Goal: Task Accomplishment & Management: Complete application form

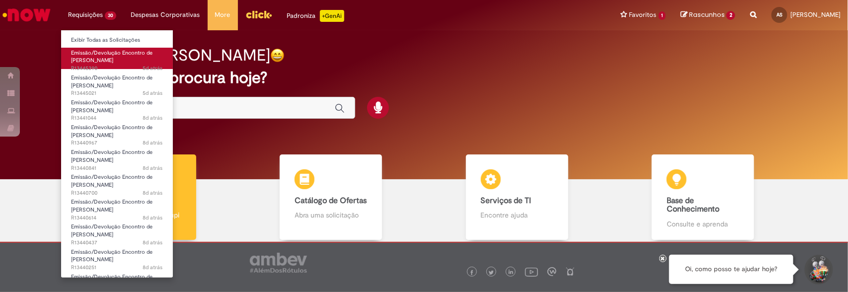
click at [109, 51] on span "Emissão/Devolução Encontro de [PERSON_NAME]" at bounding box center [112, 56] width 82 height 15
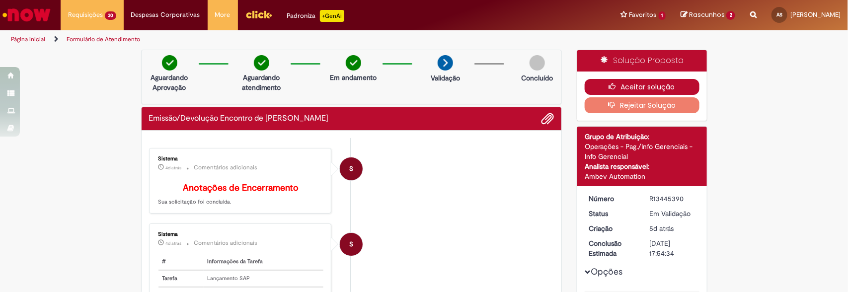
click at [664, 85] on button "Aceitar solução" at bounding box center [642, 87] width 115 height 16
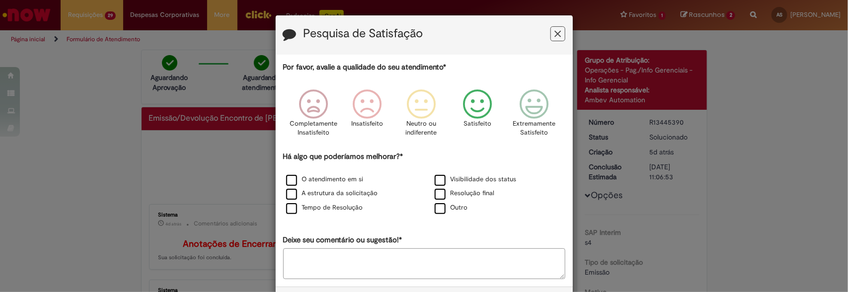
click at [475, 108] on icon "Feedback" at bounding box center [477, 104] width 37 height 30
click at [289, 181] on label "O atendimento em si" at bounding box center [325, 179] width 78 height 9
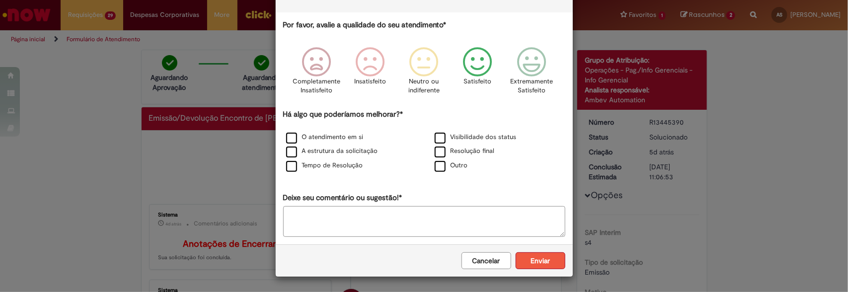
scroll to position [43, 0]
click at [543, 254] on button "Enviar" at bounding box center [541, 260] width 50 height 17
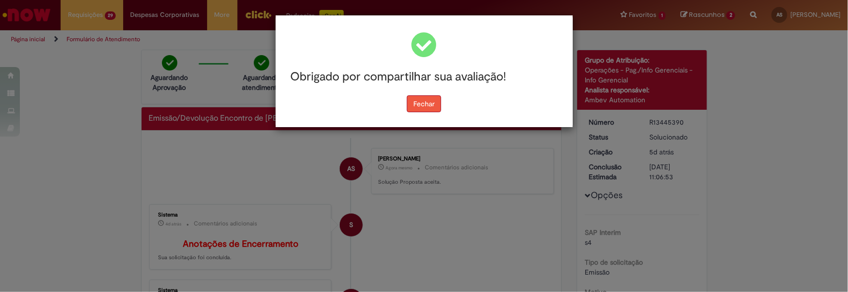
click at [419, 105] on button "Fechar" at bounding box center [424, 103] width 34 height 17
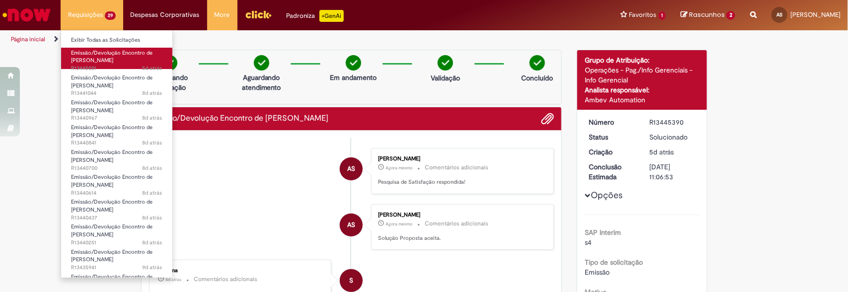
click at [90, 61] on span "Emissão/Devolução Encontro de [PERSON_NAME]" at bounding box center [112, 56] width 82 height 15
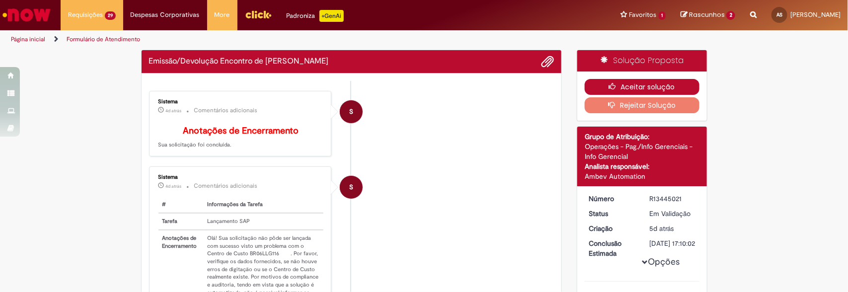
click at [657, 85] on button "Aceitar solução" at bounding box center [642, 87] width 115 height 16
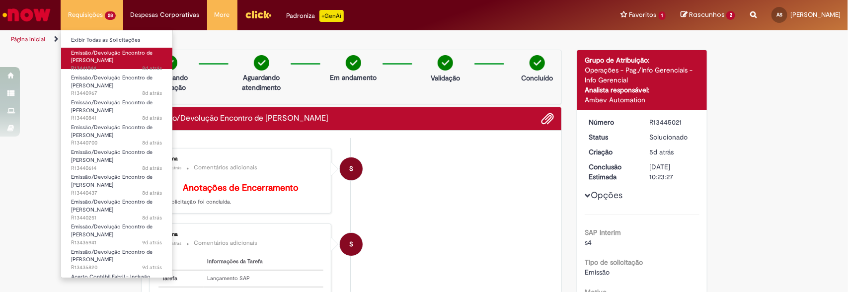
click at [100, 60] on span "Emissão/Devolução Encontro de [PERSON_NAME]" at bounding box center [112, 56] width 82 height 15
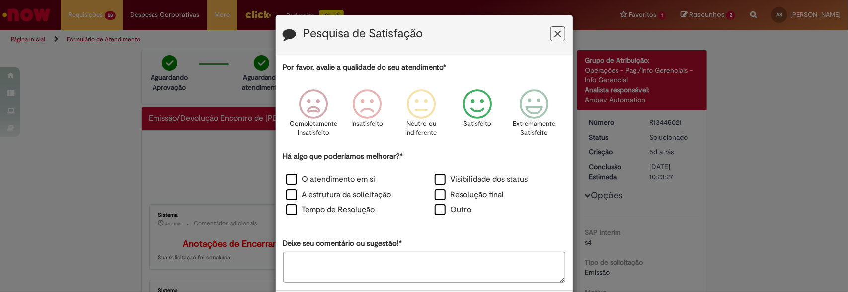
click at [479, 107] on icon "Feedback" at bounding box center [477, 104] width 37 height 30
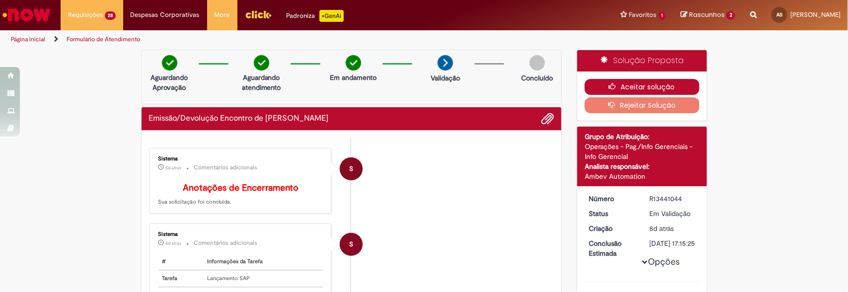
click at [643, 86] on button "Aceitar solução" at bounding box center [642, 87] width 115 height 16
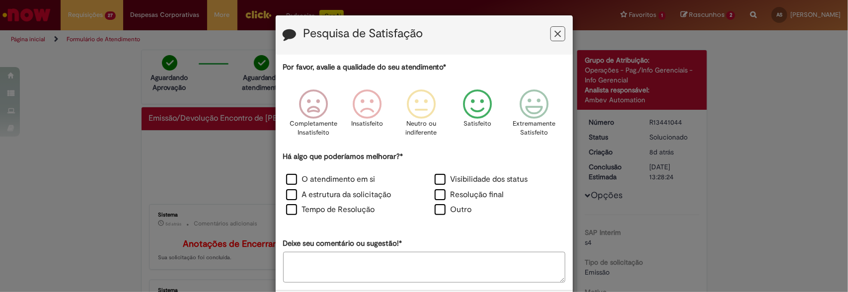
click at [477, 96] on icon "Feedback" at bounding box center [477, 104] width 37 height 30
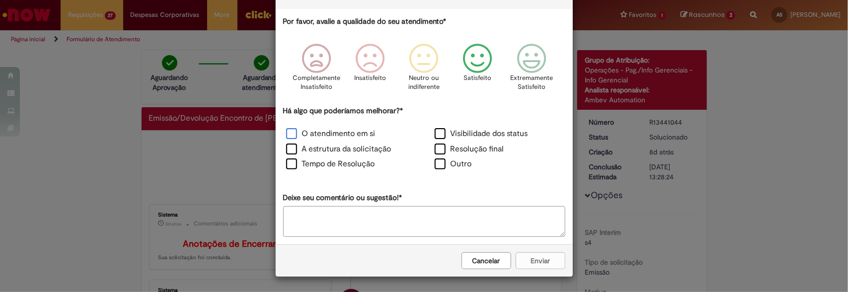
click at [286, 128] on label "O atendimento em si" at bounding box center [330, 133] width 89 height 11
click at [532, 264] on button "Enviar" at bounding box center [541, 260] width 50 height 17
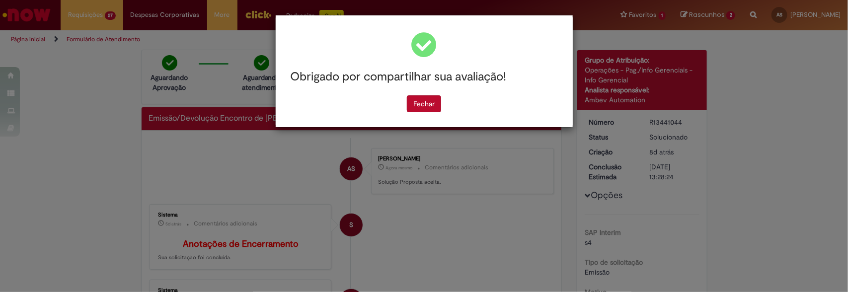
scroll to position [0, 0]
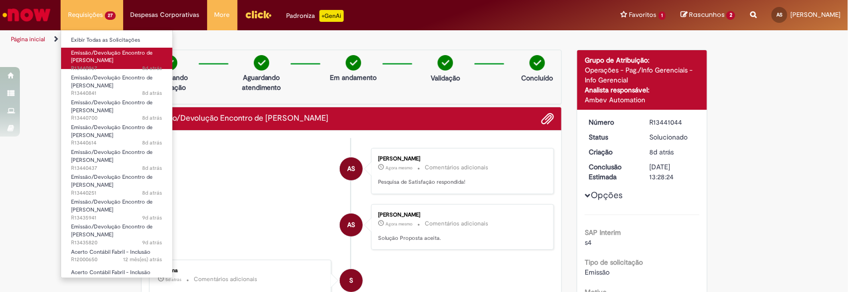
click at [87, 65] on span "8d atrás 8 dias atrás R13440967" at bounding box center [116, 69] width 91 height 8
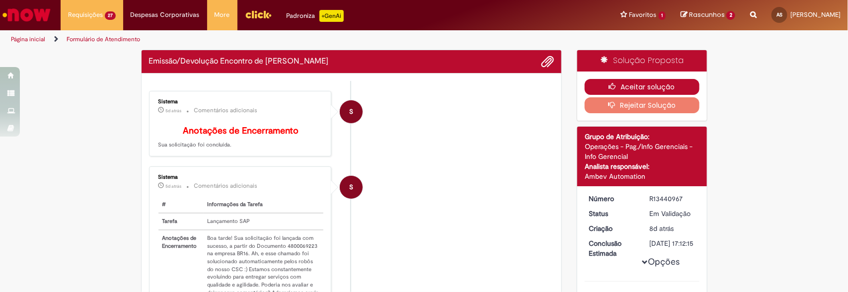
click at [676, 89] on button "Aceitar solução" at bounding box center [642, 87] width 115 height 16
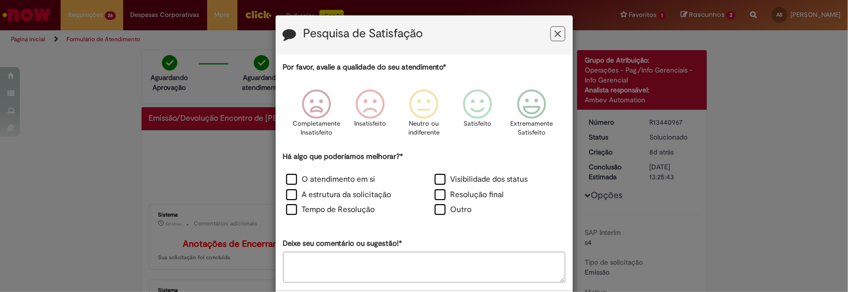
click at [558, 38] on button "Feedback" at bounding box center [558, 33] width 15 height 15
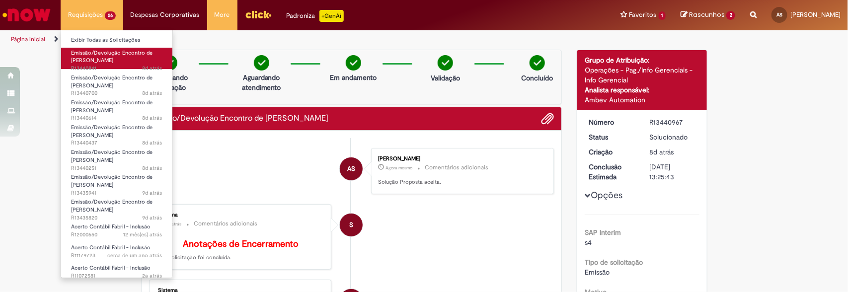
click at [92, 62] on span "Emissão/Devolução Encontro de [PERSON_NAME]" at bounding box center [112, 56] width 82 height 15
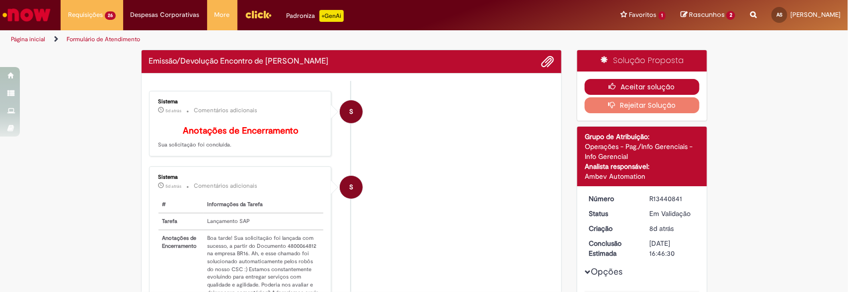
click at [650, 82] on button "Aceitar solução" at bounding box center [642, 87] width 115 height 16
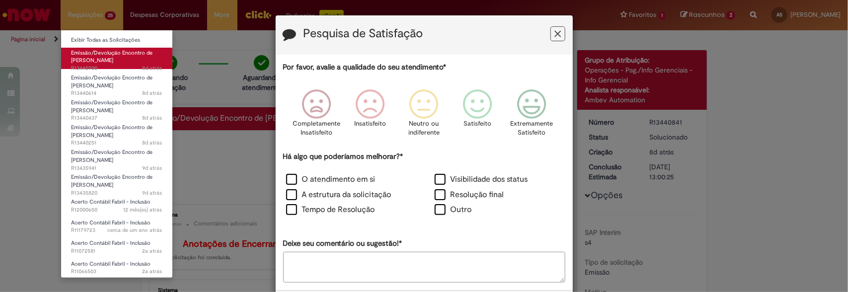
click at [93, 59] on span "Emissão/Devolução Encontro de [PERSON_NAME]" at bounding box center [112, 56] width 82 height 15
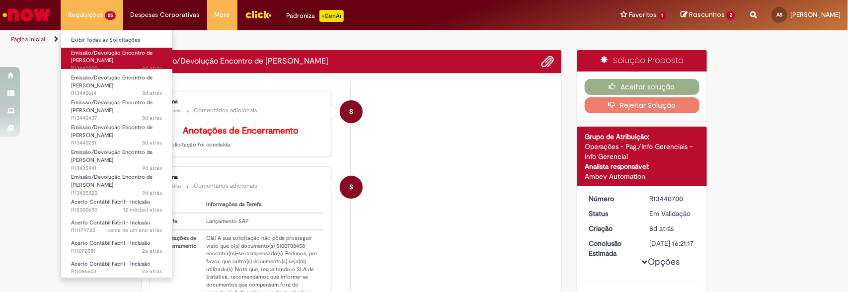
click at [93, 59] on span "Emissão/Devolução Encontro de [PERSON_NAME]" at bounding box center [112, 56] width 82 height 15
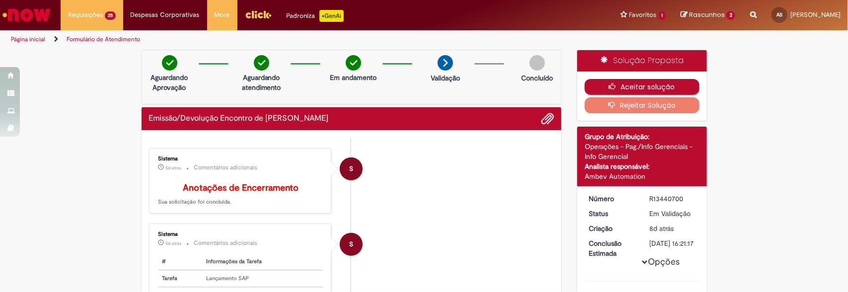
click at [615, 85] on icon "button" at bounding box center [615, 86] width 12 height 7
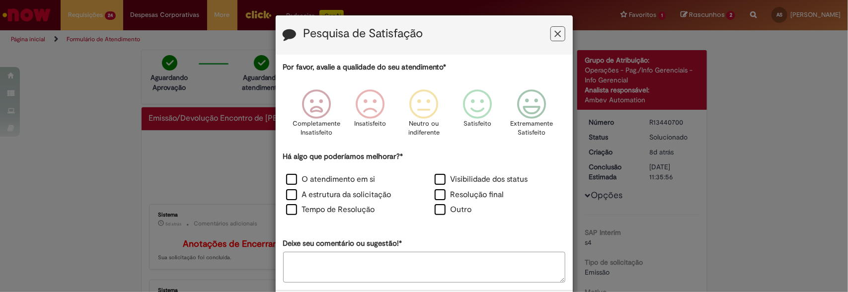
click at [555, 36] on icon "Feedback" at bounding box center [558, 34] width 6 height 10
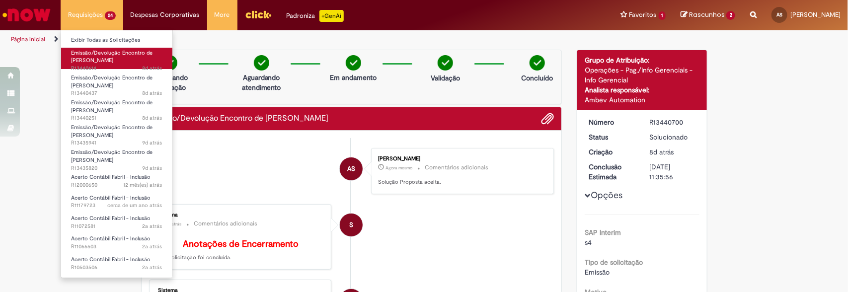
click at [90, 56] on span "Emissão/Devolução Encontro de [PERSON_NAME]" at bounding box center [112, 56] width 82 height 15
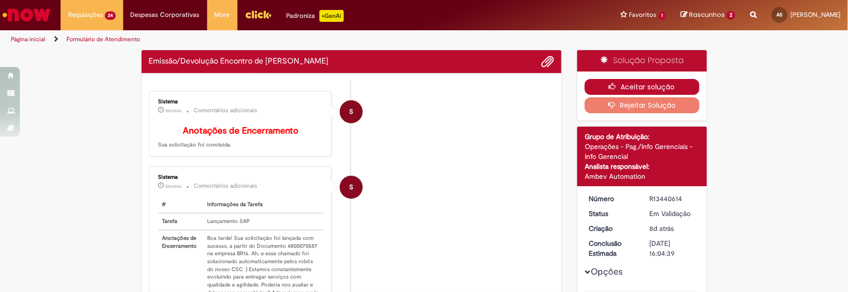
click at [639, 91] on button "Aceitar solução" at bounding box center [642, 87] width 115 height 16
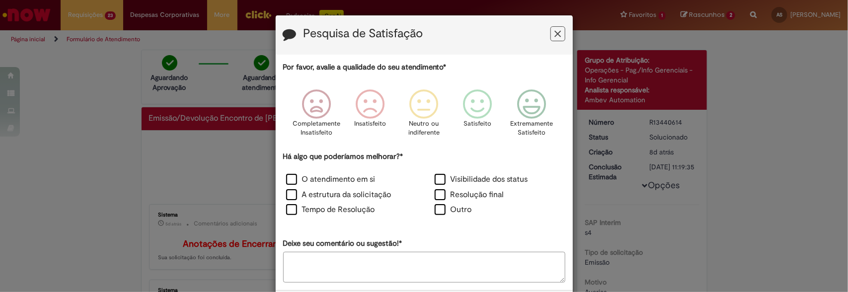
click at [556, 29] on icon "Feedback" at bounding box center [558, 34] width 6 height 10
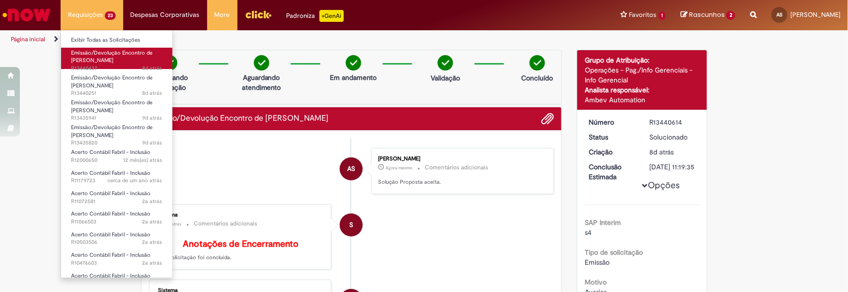
click at [83, 56] on span "Emissão/Devolução Encontro de [PERSON_NAME]" at bounding box center [112, 56] width 82 height 15
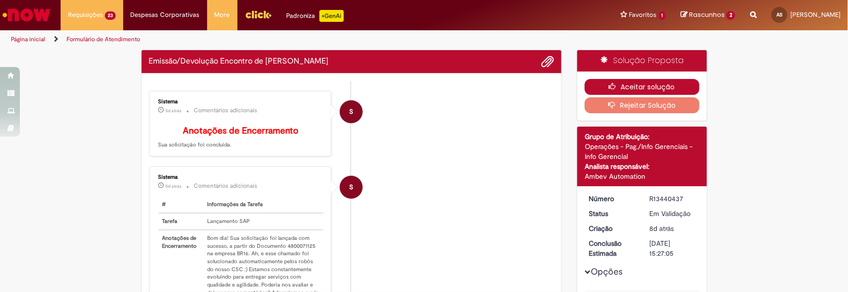
click at [656, 85] on button "Aceitar solução" at bounding box center [642, 87] width 115 height 16
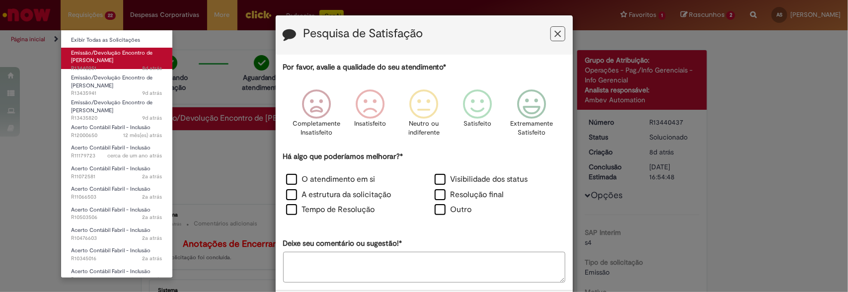
click at [98, 56] on span "Emissão/Devolução Encontro de [PERSON_NAME]" at bounding box center [112, 56] width 82 height 15
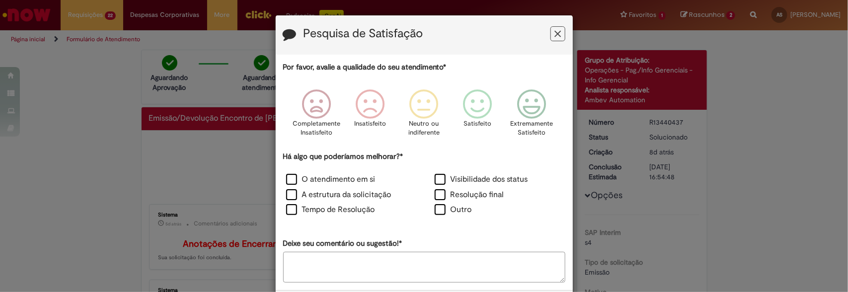
click at [557, 38] on button "Feedback" at bounding box center [558, 33] width 15 height 15
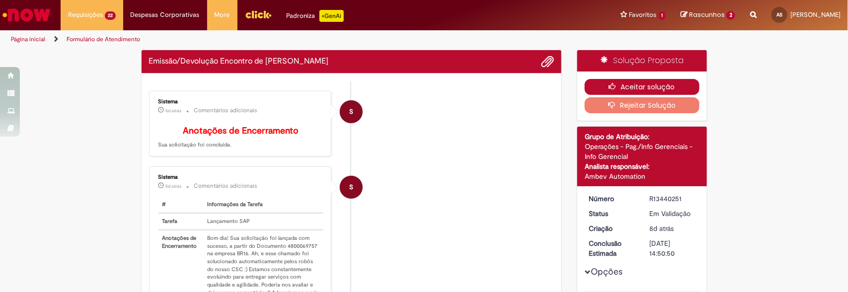
click at [619, 85] on button "Aceitar solução" at bounding box center [642, 87] width 115 height 16
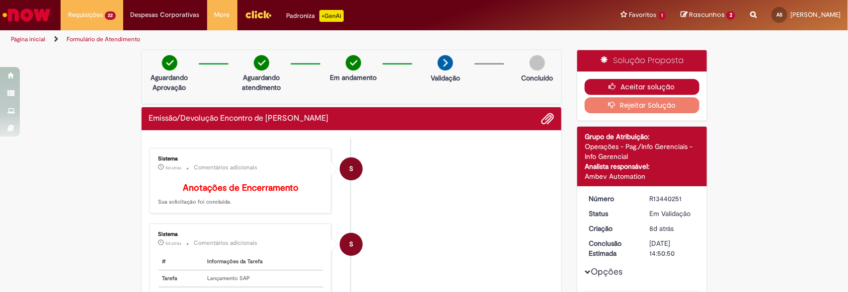
click at [619, 85] on button "Aceitar solução" at bounding box center [642, 87] width 115 height 16
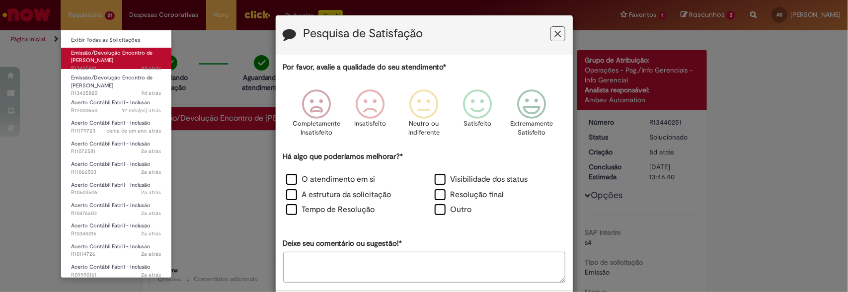
click at [102, 63] on span "Emissão/Devolução Encontro de [PERSON_NAME]" at bounding box center [112, 56] width 82 height 15
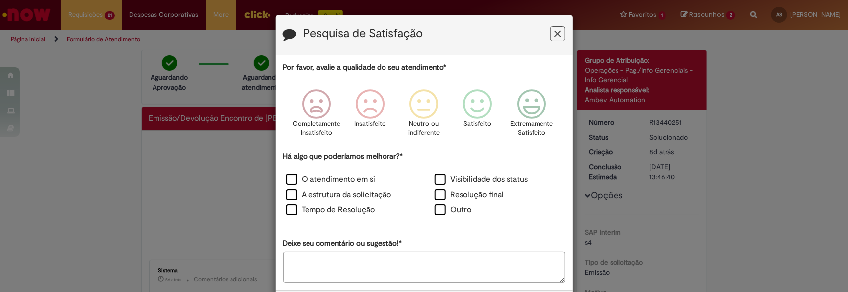
click at [550, 41] on h3 "Pesquisa de Satisfação" at bounding box center [424, 34] width 282 height 15
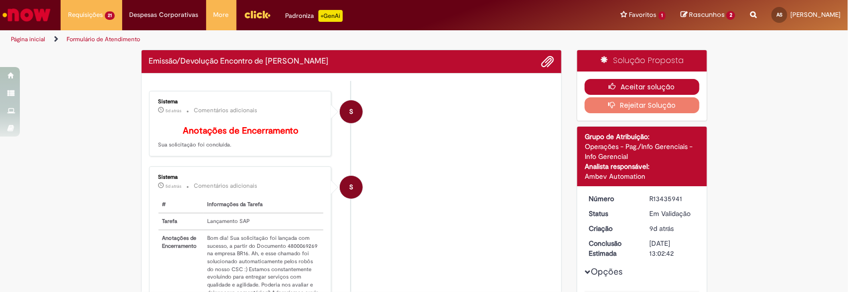
click at [624, 90] on button "Aceitar solução" at bounding box center [642, 87] width 115 height 16
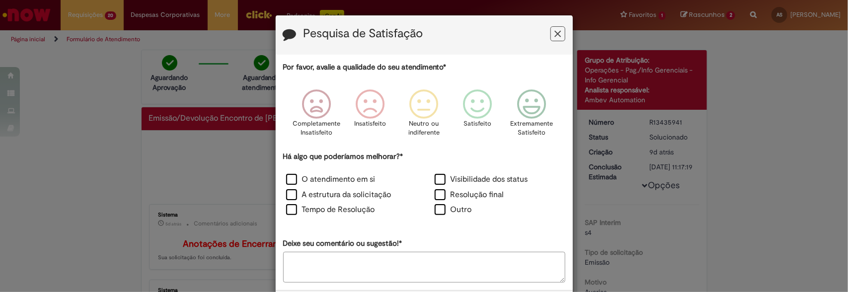
click at [555, 35] on icon "Feedback" at bounding box center [558, 34] width 6 height 10
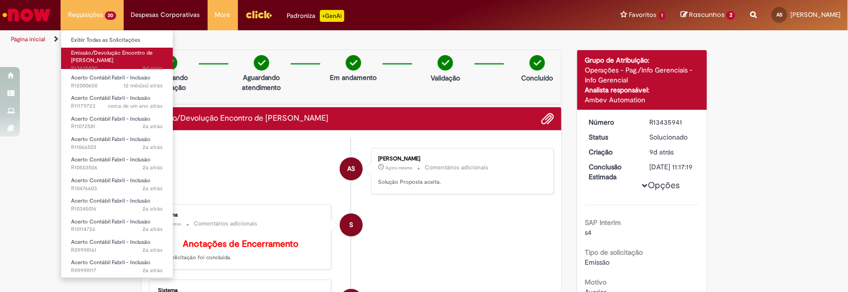
click at [93, 58] on span "Emissão/Devolução Encontro de [PERSON_NAME]" at bounding box center [112, 56] width 82 height 15
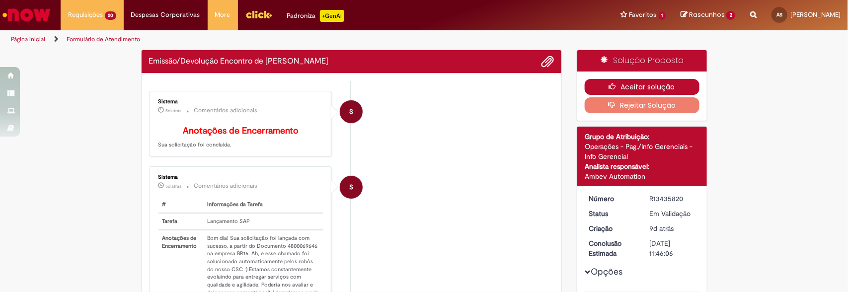
click at [664, 82] on button "Aceitar solução" at bounding box center [642, 87] width 115 height 16
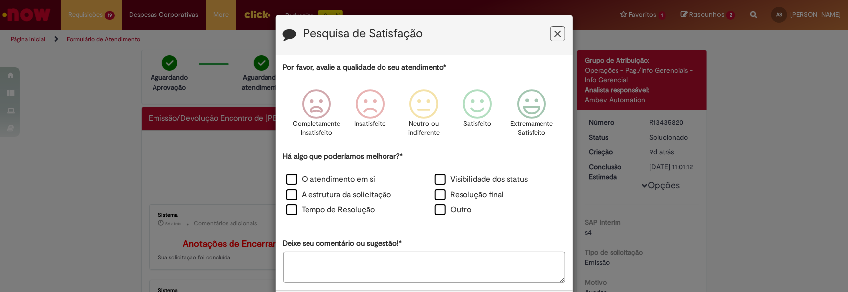
click at [555, 39] on button "Feedback" at bounding box center [558, 33] width 15 height 15
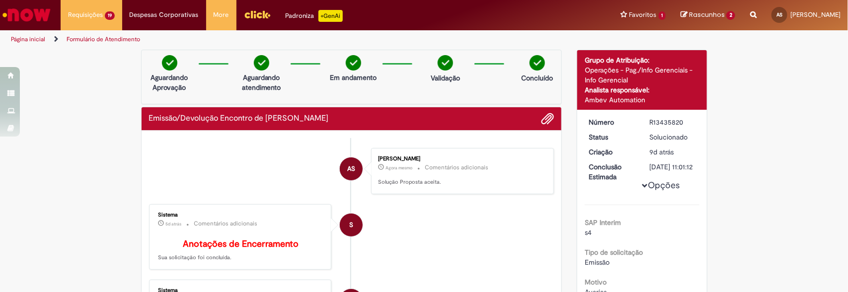
click at [244, 11] on img "Menu Cabeçalho" at bounding box center [257, 14] width 27 height 15
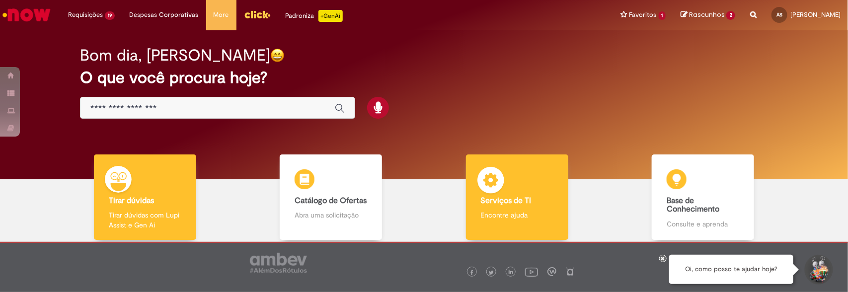
click at [502, 196] on b "Serviços de TI" at bounding box center [506, 201] width 51 height 10
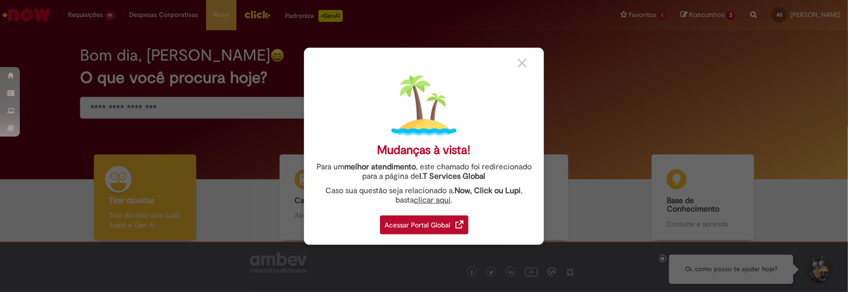
click at [451, 219] on div "Acessar Portal Global" at bounding box center [424, 225] width 88 height 19
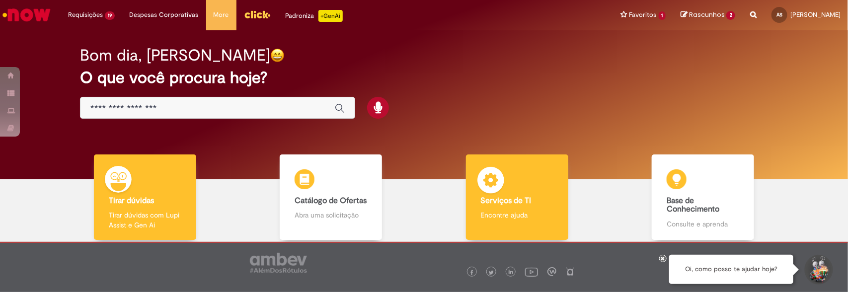
click at [486, 198] on b "Serviços de TI" at bounding box center [506, 201] width 51 height 10
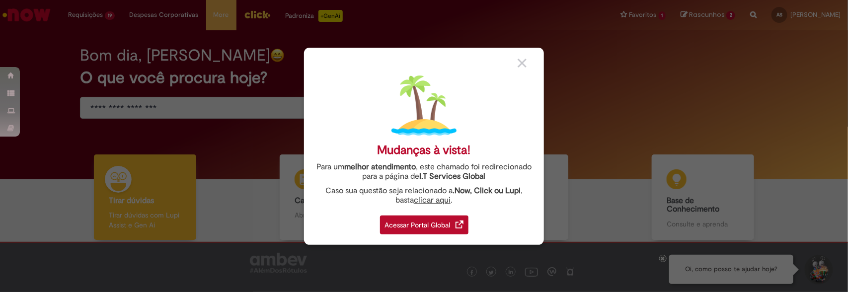
click at [407, 233] on div "Acessar Portal Global" at bounding box center [424, 225] width 88 height 19
